Goal: Task Accomplishment & Management: Manage account settings

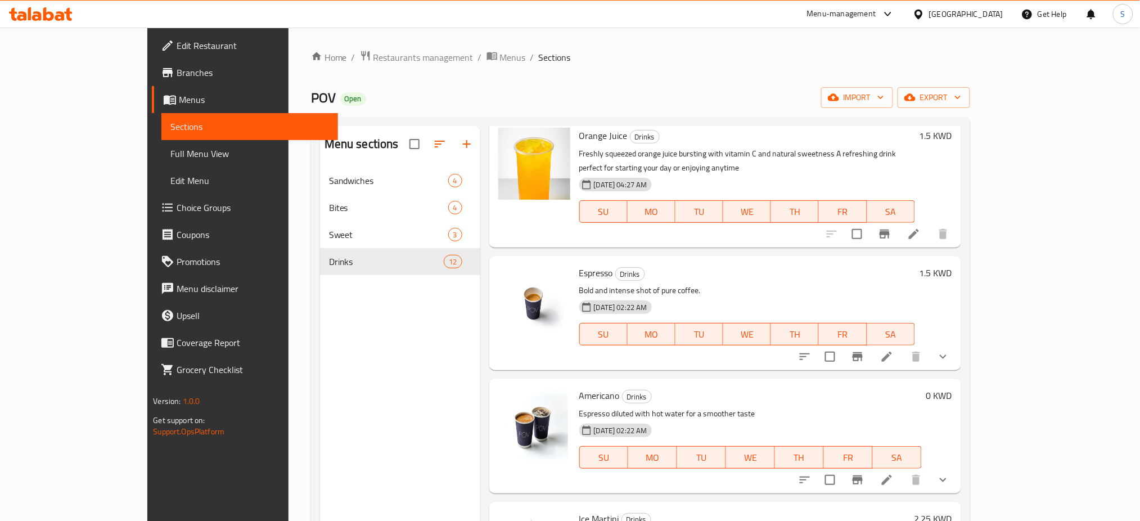
scroll to position [225, 0]
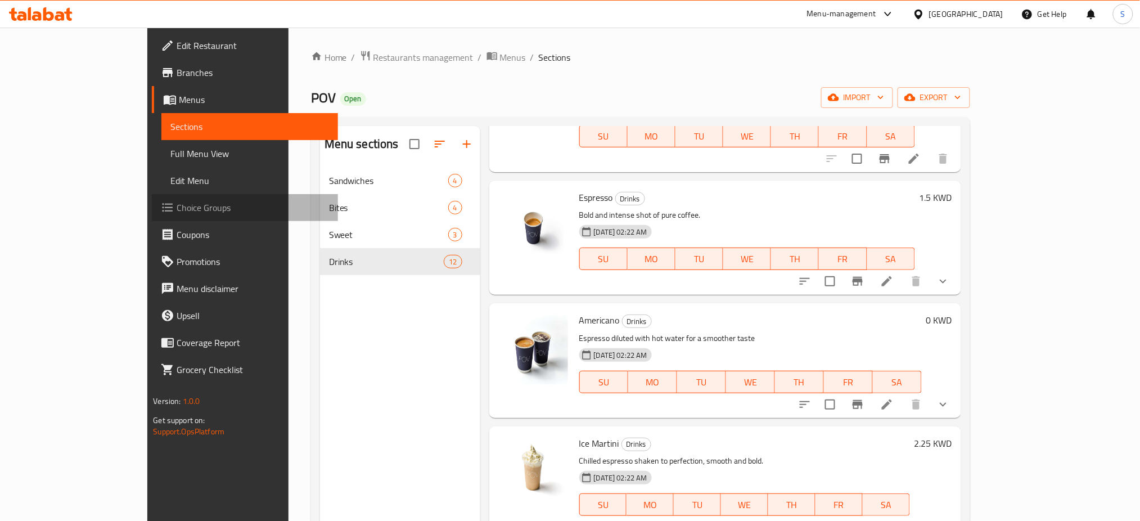
click at [177, 212] on span "Choice Groups" at bounding box center [253, 208] width 152 height 14
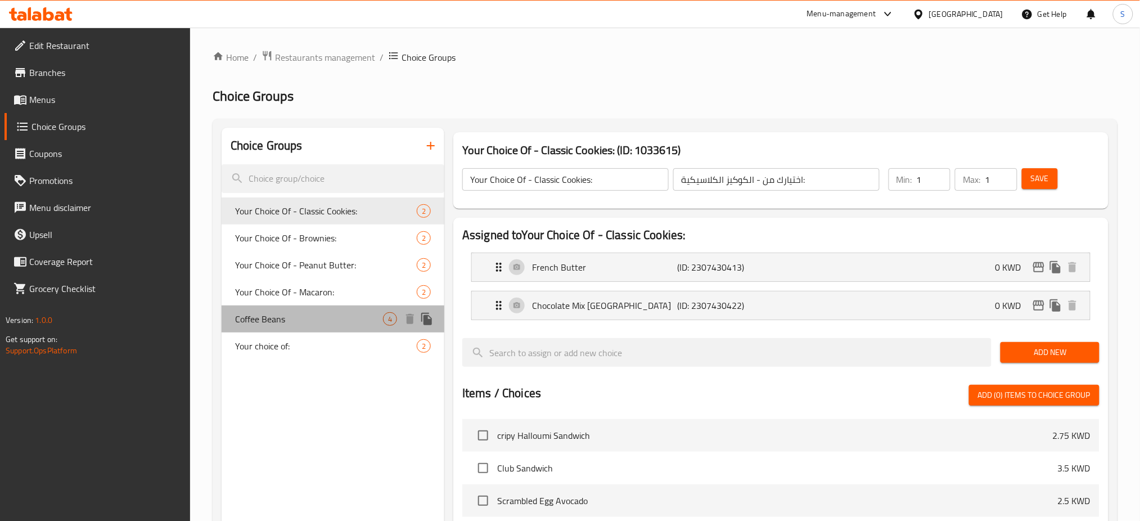
click at [293, 323] on span "Coffee Beans" at bounding box center [309, 319] width 148 height 14
type input "Coffee Beans"
type input "حبوب قهوة"
type input "0"
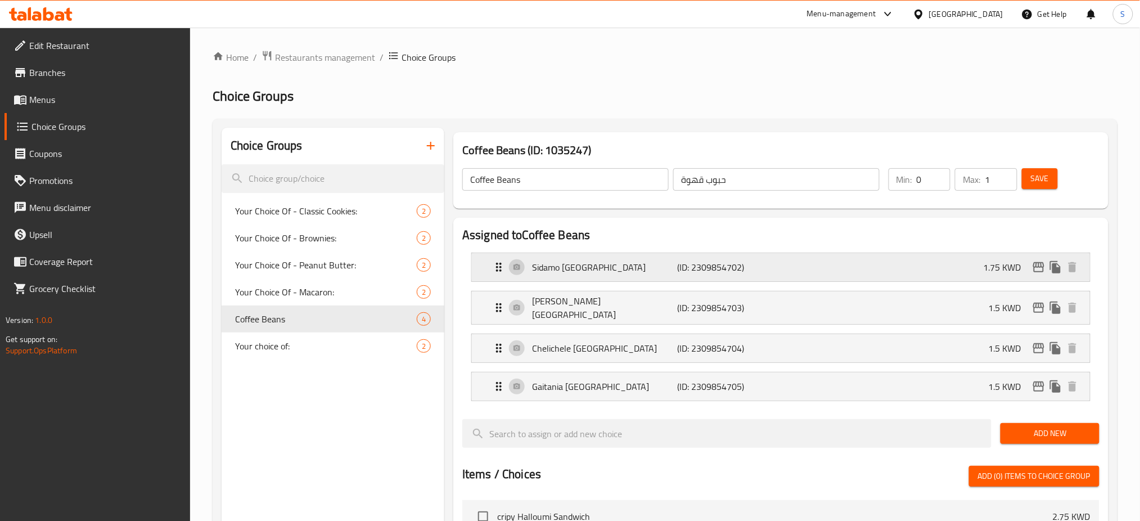
click at [1003, 272] on p "1.75 KWD" at bounding box center [1007, 268] width 47 height 14
click at [863, 262] on div "Sidamo [GEOGRAPHIC_DATA] (ID: 2309854702) 1.75 KWD" at bounding box center [784, 267] width 585 height 28
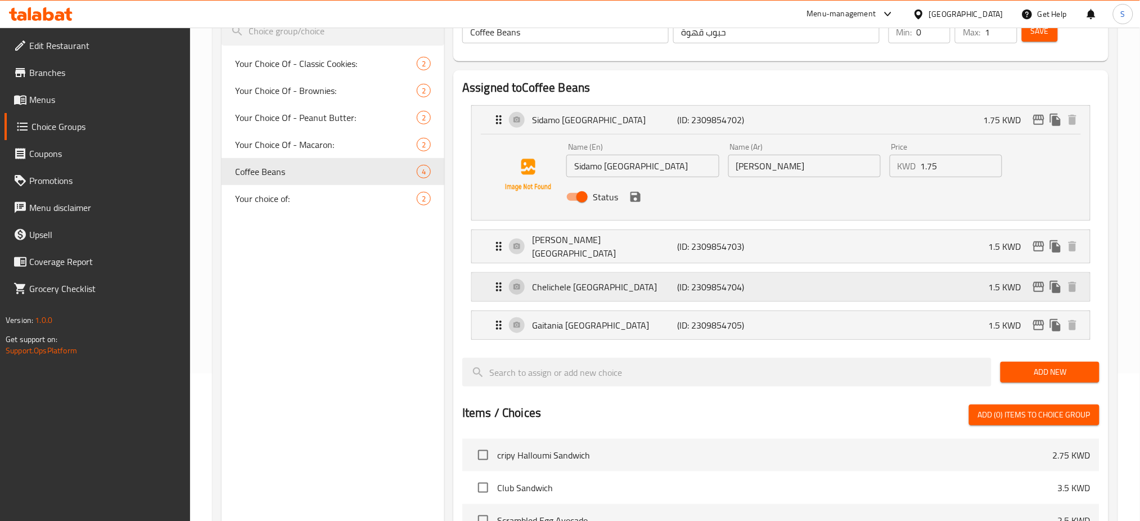
scroll to position [150, 0]
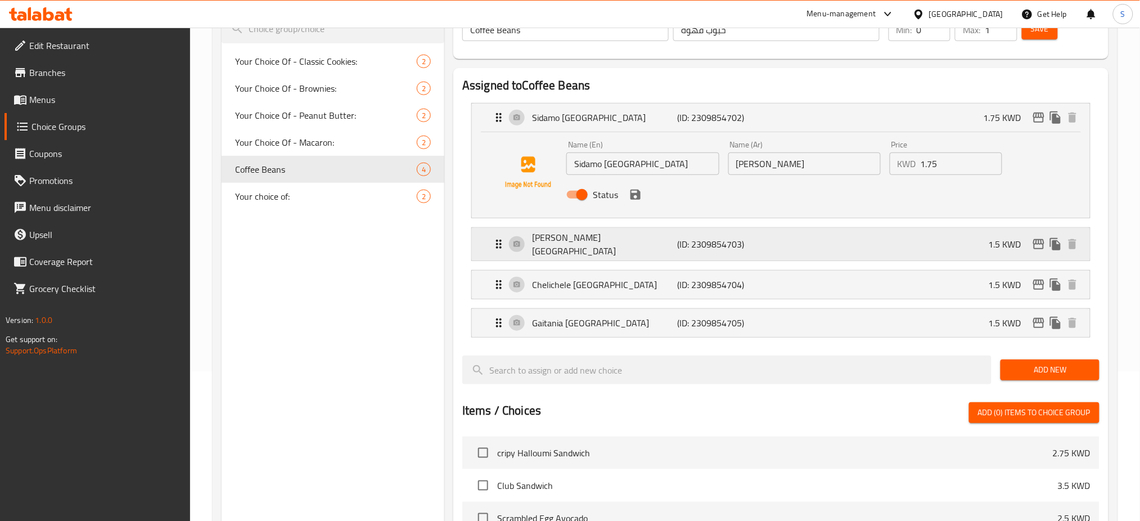
click at [852, 246] on div "[PERSON_NAME] [GEOGRAPHIC_DATA] (ID: 2309854703) 1.5 KWD" at bounding box center [784, 244] width 585 height 33
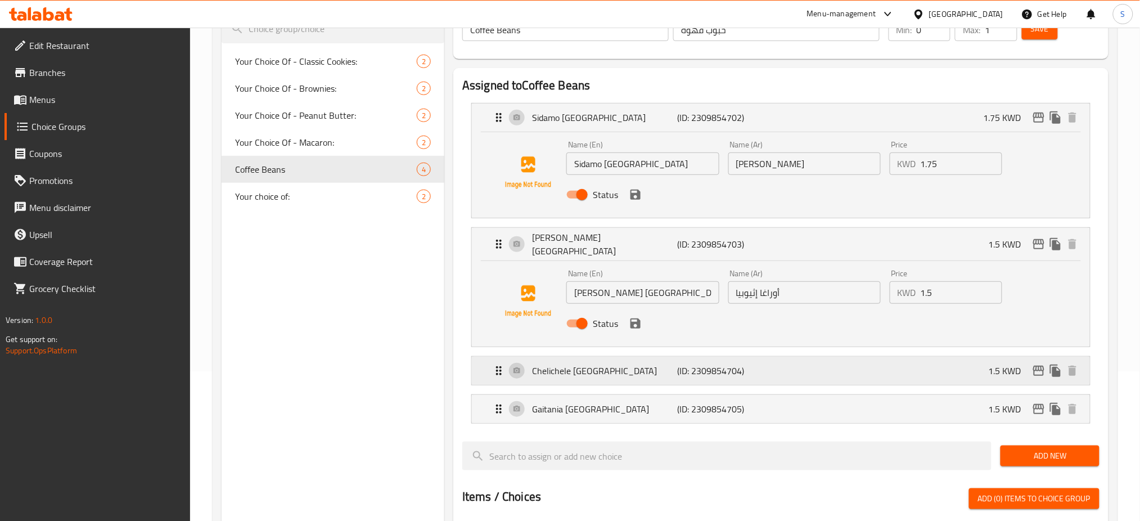
click at [843, 358] on div "Chelichele [GEOGRAPHIC_DATA] (ID: 2309854704) 1.5 KWD" at bounding box center [784, 371] width 585 height 28
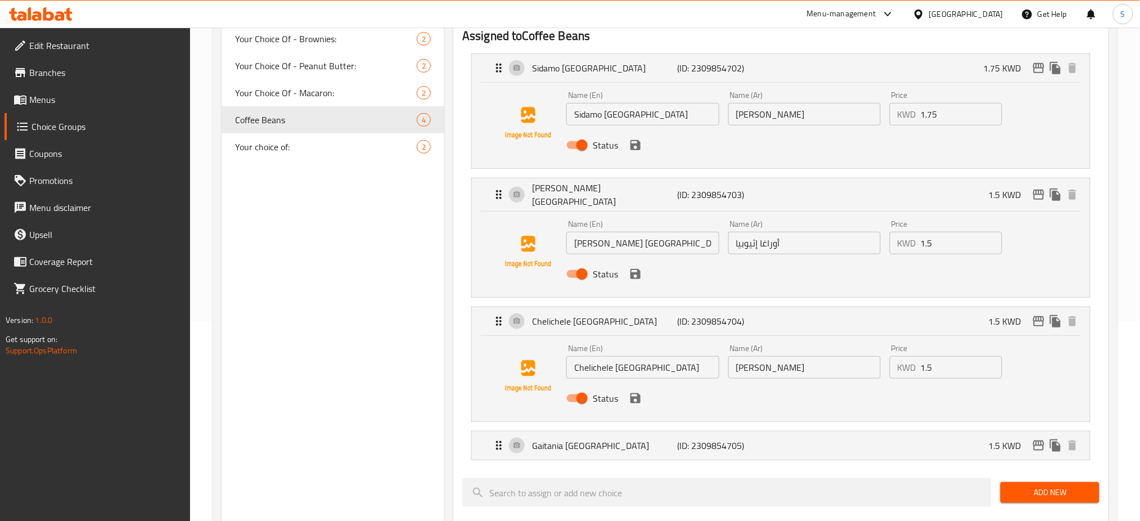
scroll to position [225, 0]
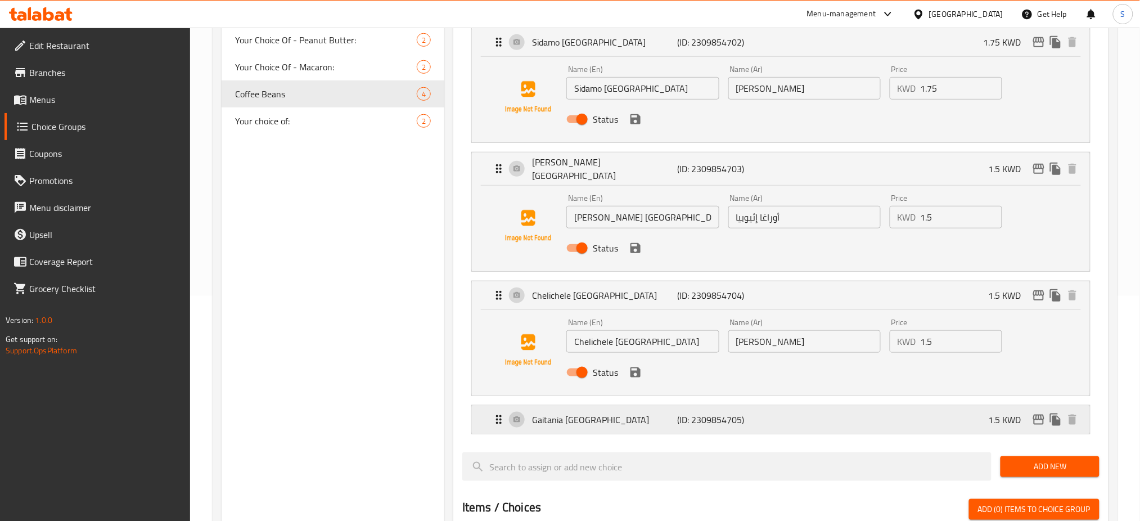
click at [842, 419] on div "Gaitania [GEOGRAPHIC_DATA] (ID: 2309854705) 1.5 KWD" at bounding box center [784, 420] width 585 height 28
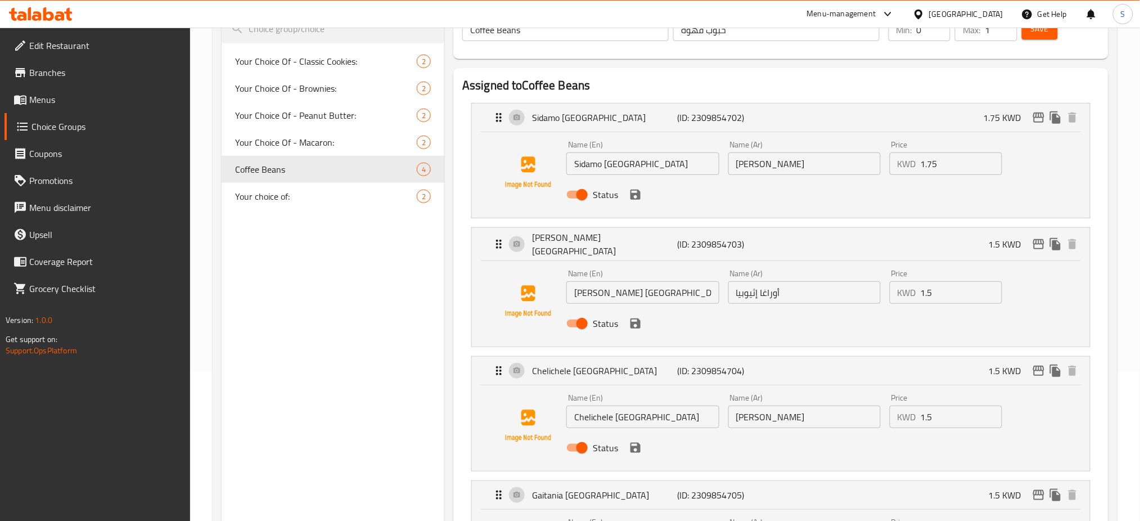
scroll to position [75, 0]
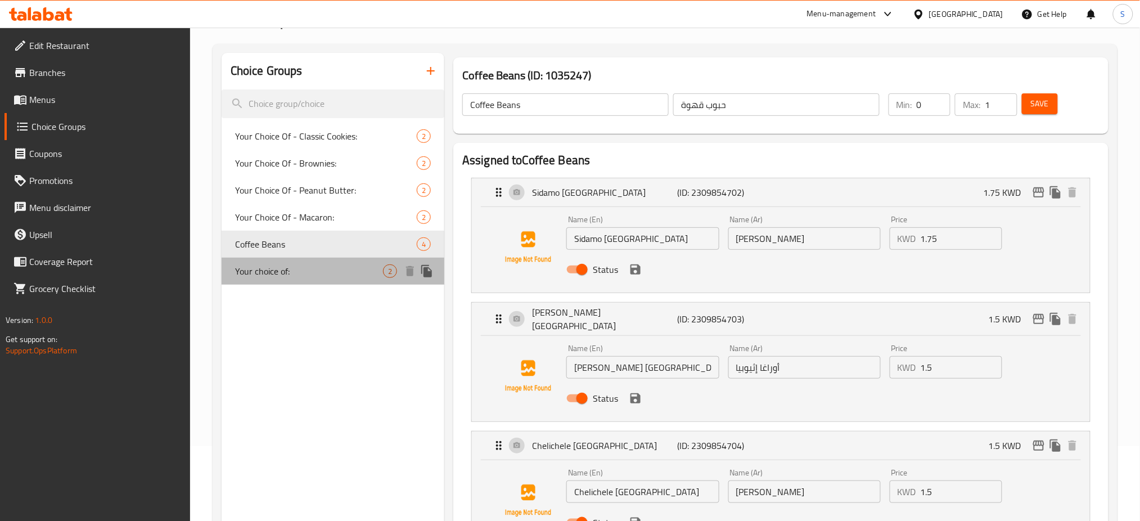
click at [325, 271] on span "Your choice of:" at bounding box center [309, 271] width 148 height 14
type input "Your choice of:"
type input "اختيارك من:"
type input "1"
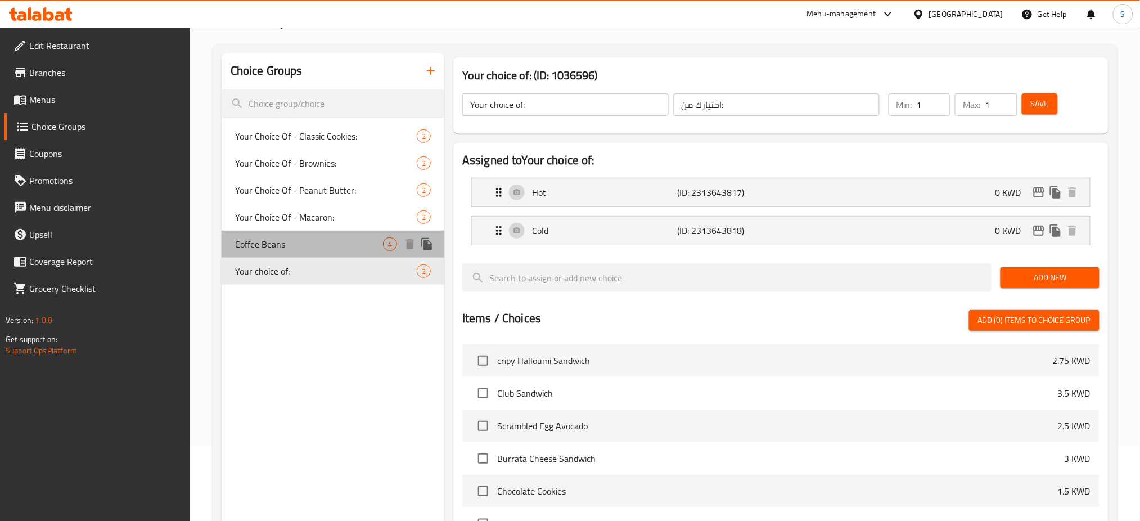
click at [308, 239] on span "Coffee Beans" at bounding box center [309, 244] width 148 height 14
type input "Coffee Beans"
type input "حبوب قهوة"
type input "0"
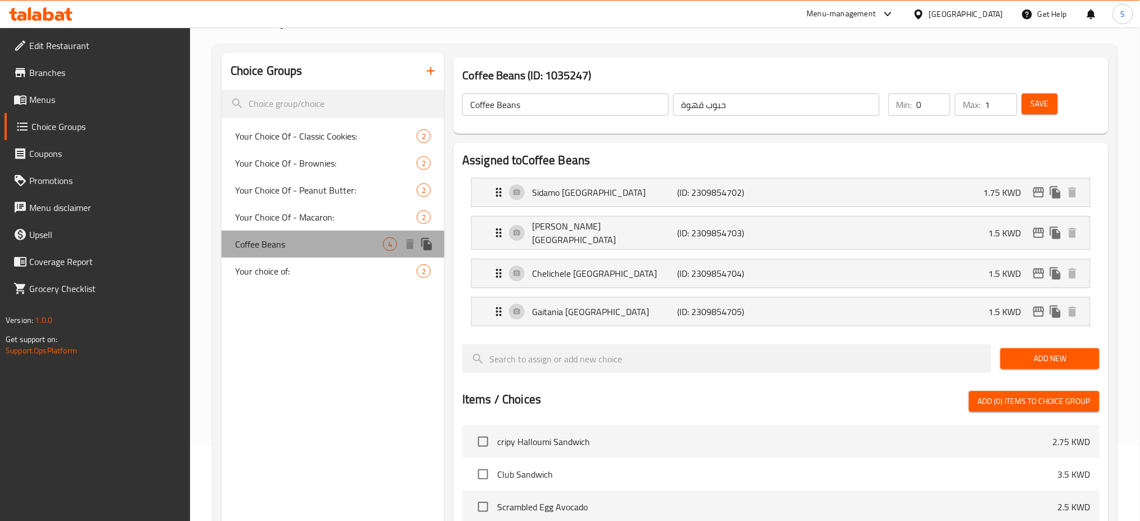
click at [336, 245] on span "Coffee Beans" at bounding box center [309, 244] width 148 height 14
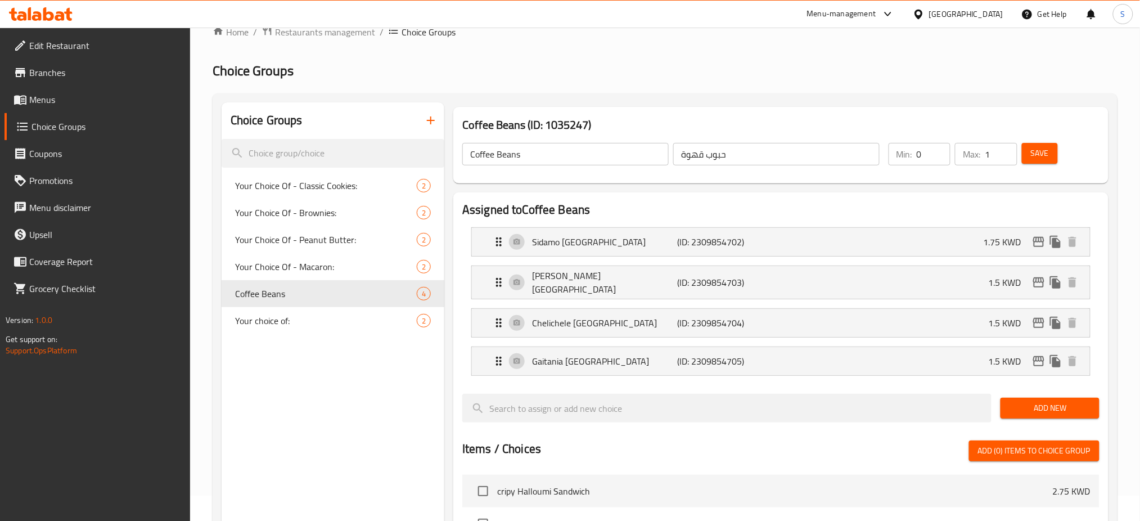
scroll to position [0, 0]
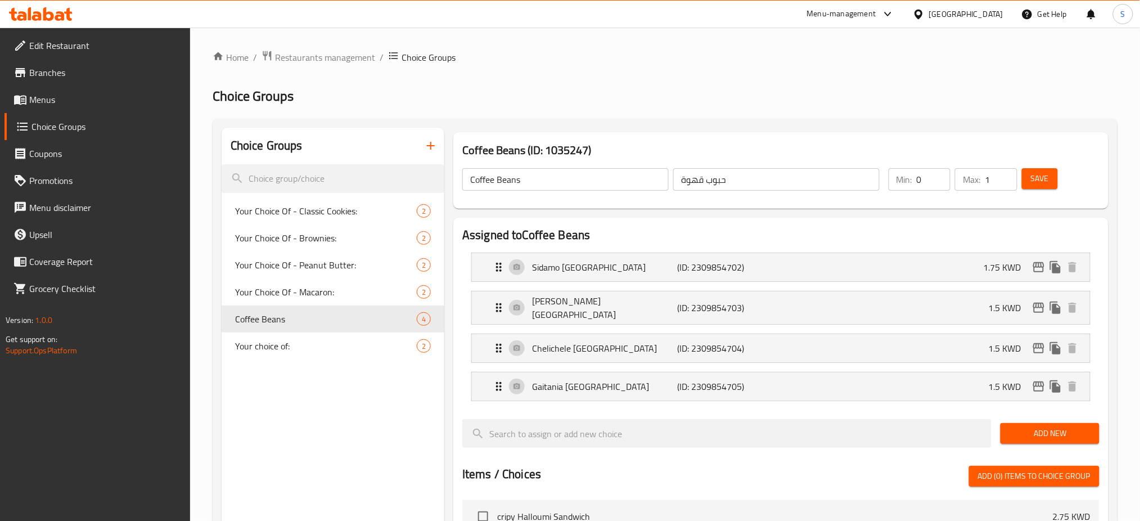
click at [62, 70] on span "Branches" at bounding box center [105, 73] width 152 height 14
